Goal: Use online tool/utility: Utilize a website feature to perform a specific function

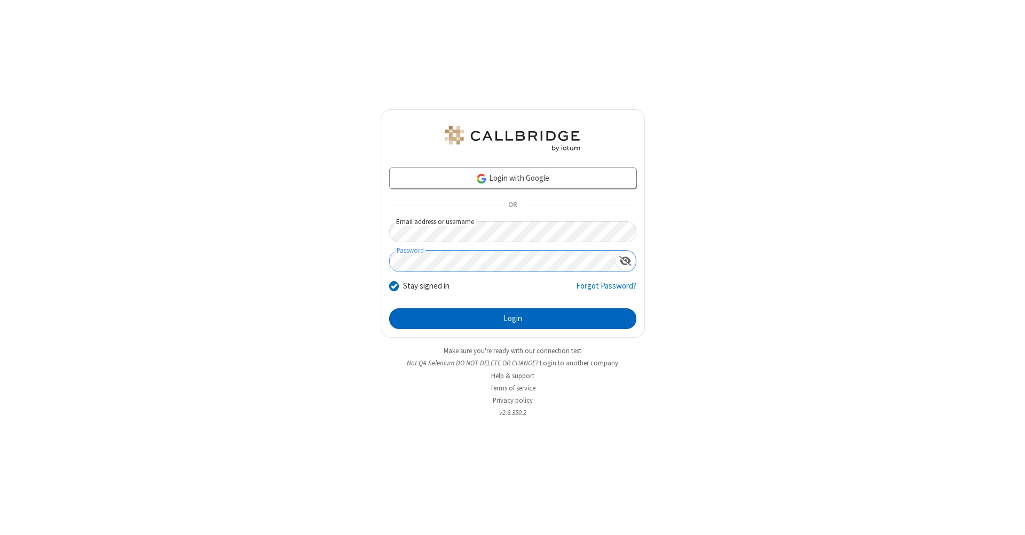
click at [512, 319] on button "Login" at bounding box center [512, 319] width 247 height 21
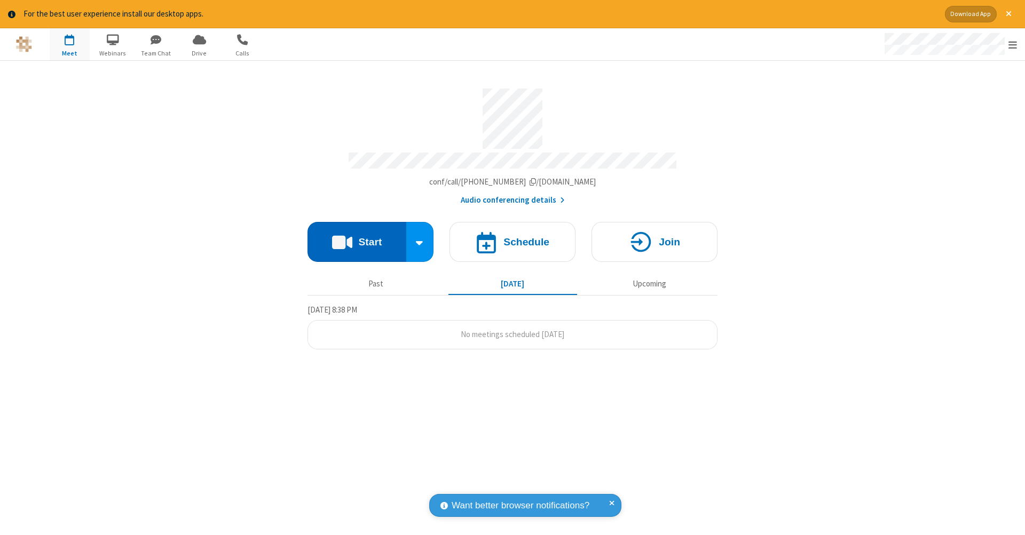
click at [357, 236] on button "Start" at bounding box center [356, 242] width 99 height 40
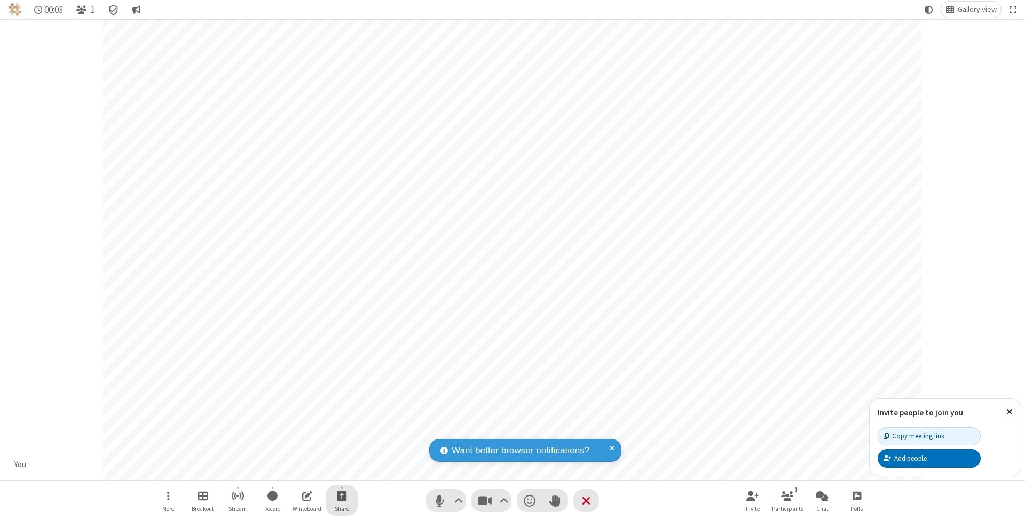
click at [341, 496] on span "Start sharing" at bounding box center [342, 495] width 10 height 13
click at [341, 432] on span "Share additional camera" at bounding box center [348, 434] width 79 height 9
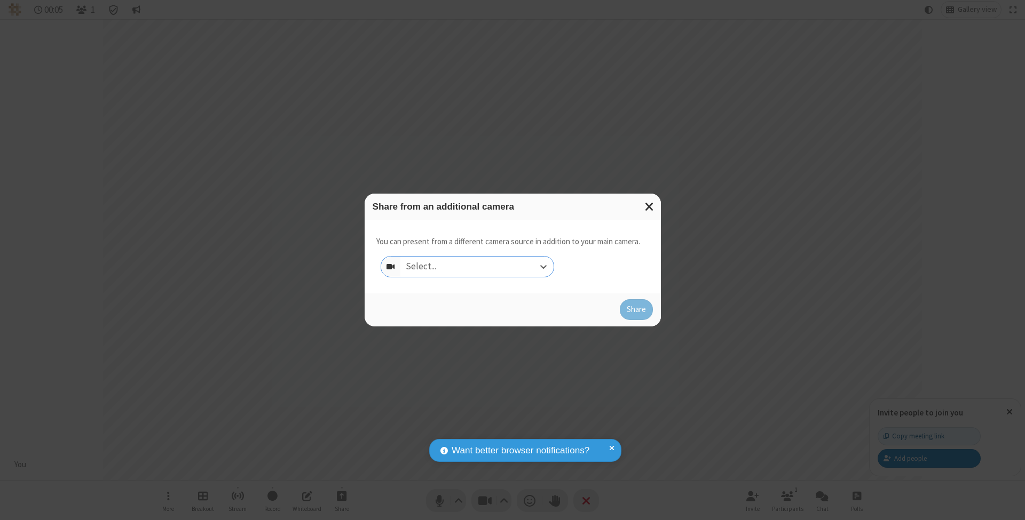
click at [477, 266] on div "Select..." at bounding box center [476, 267] width 153 height 20
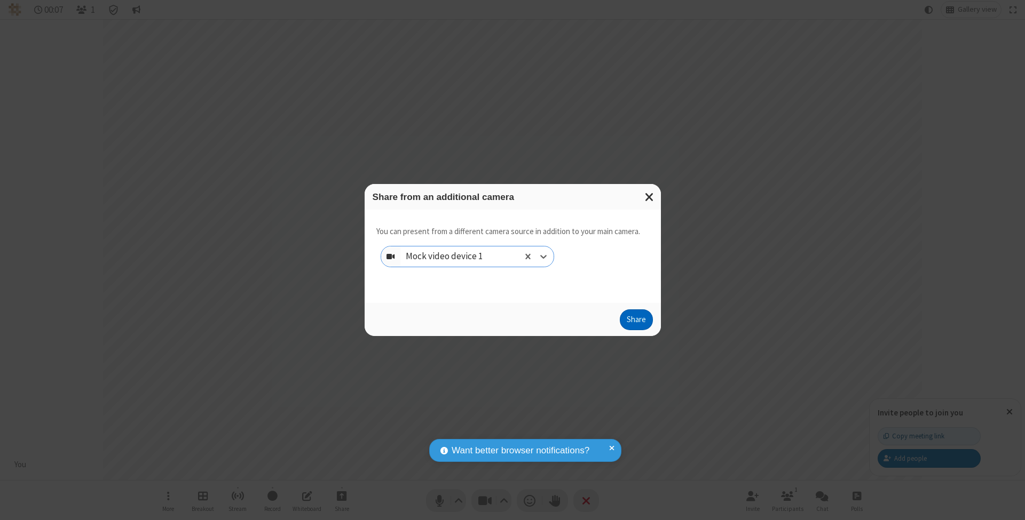
click at [636, 330] on button "Share" at bounding box center [636, 320] width 33 height 21
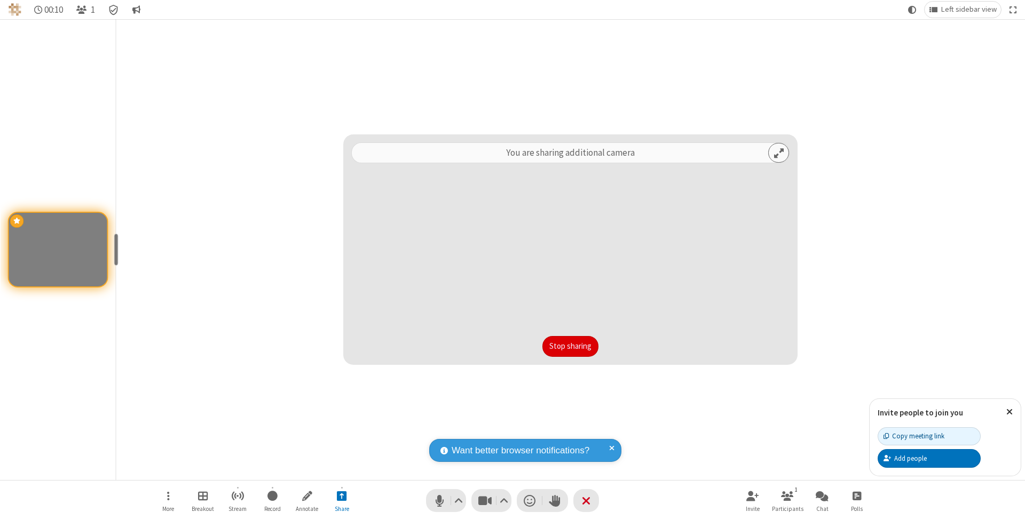
click at [570, 346] on button "Stop sharing" at bounding box center [570, 346] width 56 height 21
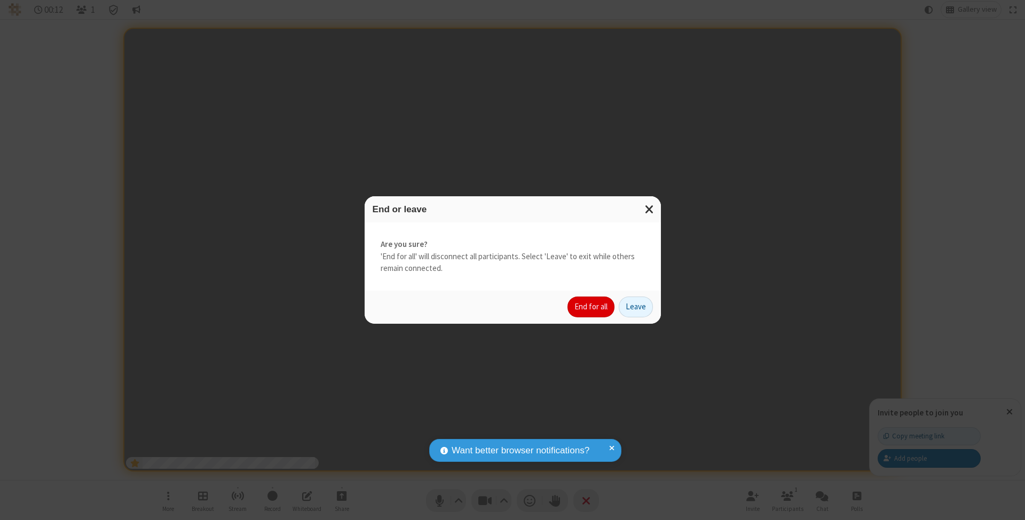
click at [591, 306] on button "End for all" at bounding box center [590, 307] width 47 height 21
